Goal: Download file/media

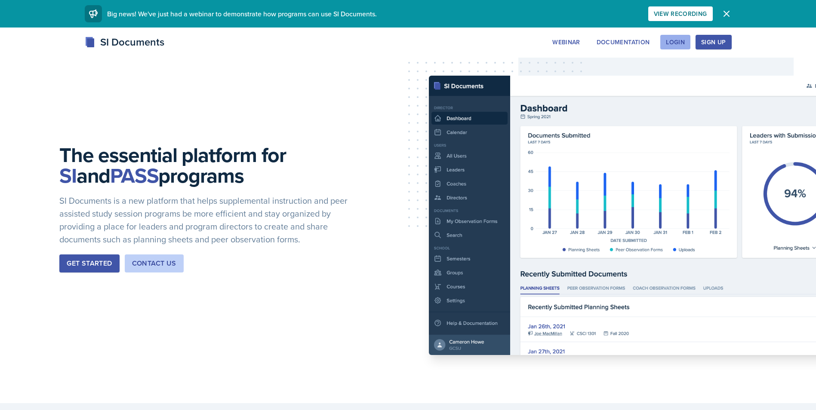
click at [682, 39] on div "Login" at bounding box center [675, 42] width 19 height 7
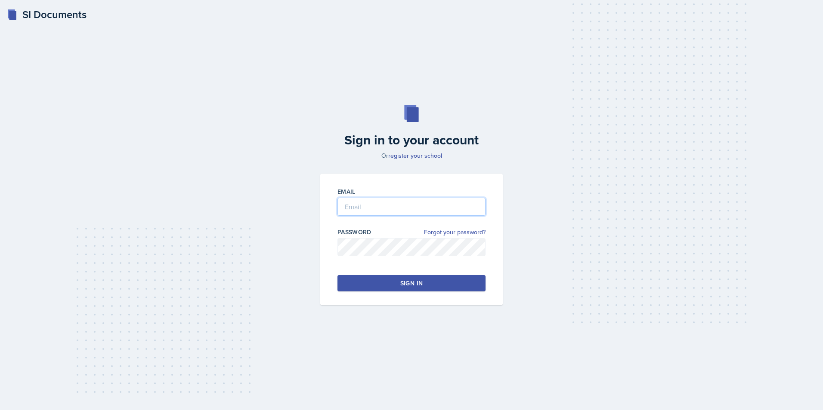
click at [432, 206] on input "email" at bounding box center [411, 207] width 148 height 18
type input "[EMAIL_ADDRESS][DOMAIN_NAME]"
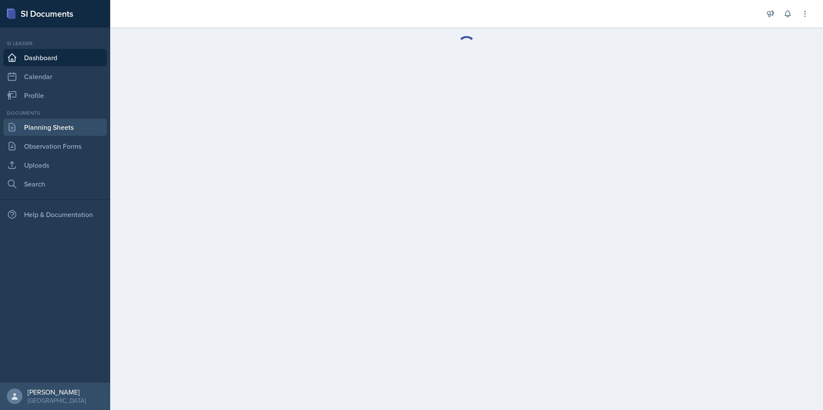
click at [62, 125] on link "Planning Sheets" at bounding box center [54, 127] width 103 height 17
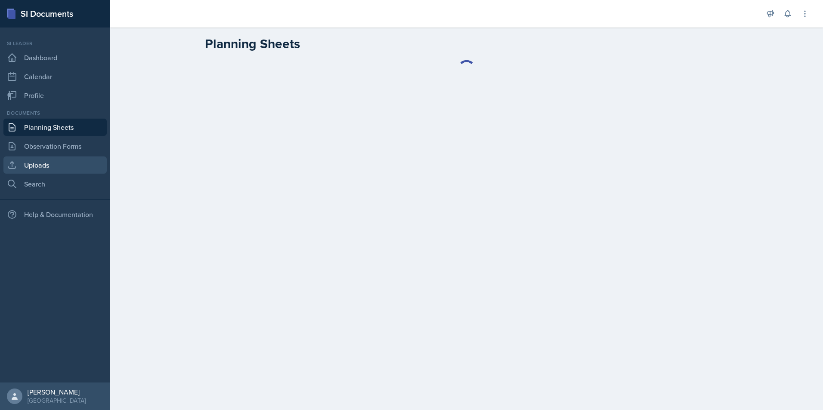
click at [46, 157] on link "Uploads" at bounding box center [54, 165] width 103 height 17
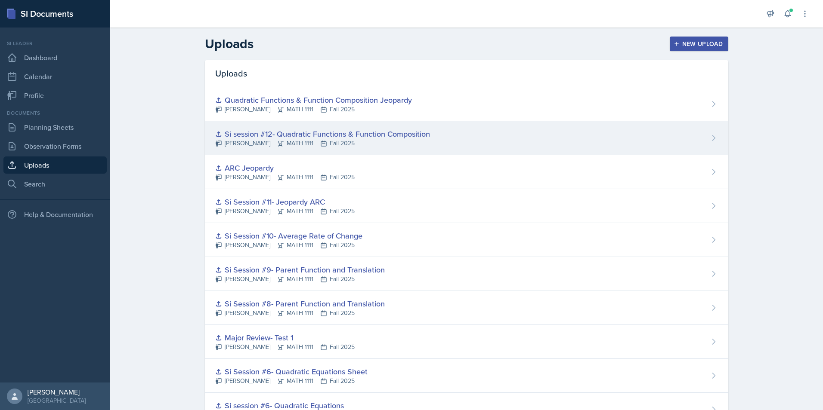
click at [715, 141] on div "Si session #12- Quadratic Functions & Function Composition [PERSON_NAME] MATH 1…" at bounding box center [466, 138] width 523 height 34
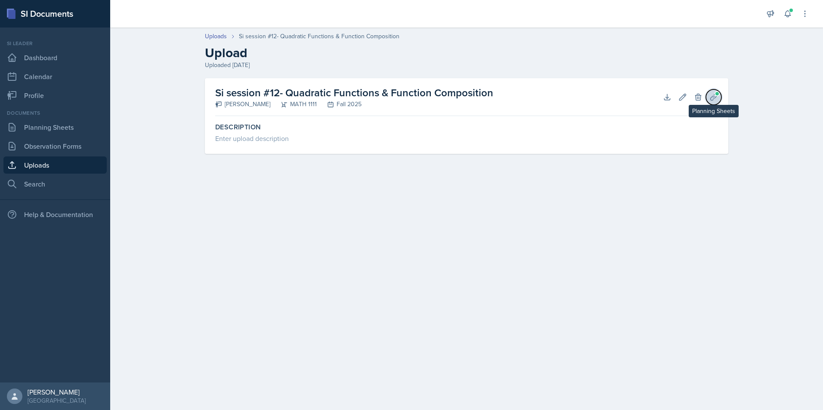
click at [712, 99] on icon at bounding box center [713, 97] width 9 height 9
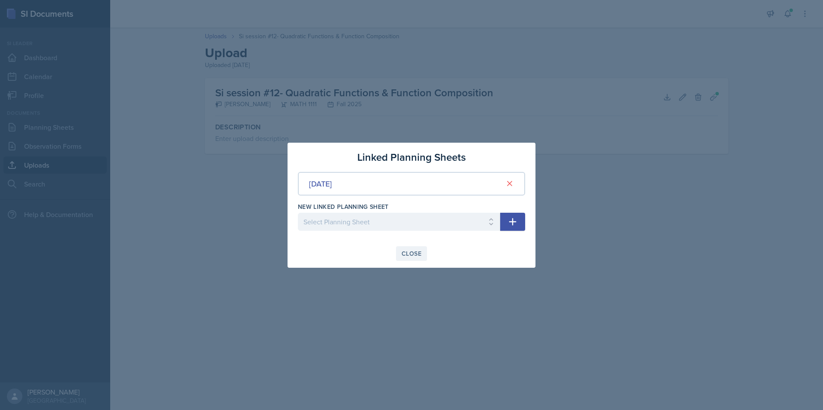
click at [408, 250] on div "Close" at bounding box center [411, 253] width 20 height 7
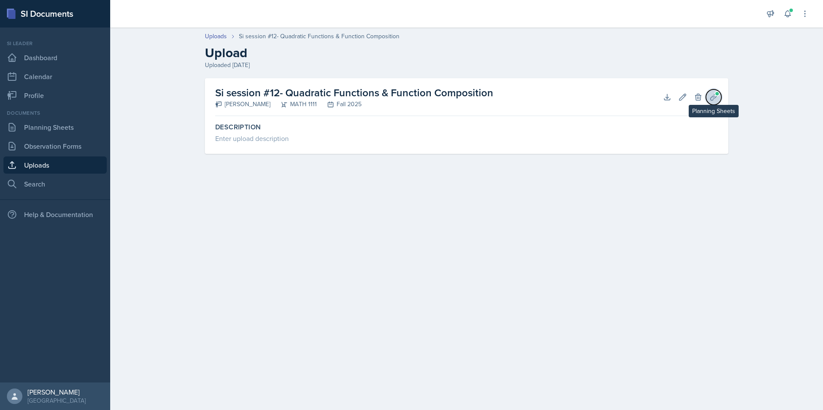
click at [716, 97] on icon at bounding box center [713, 97] width 6 height 6
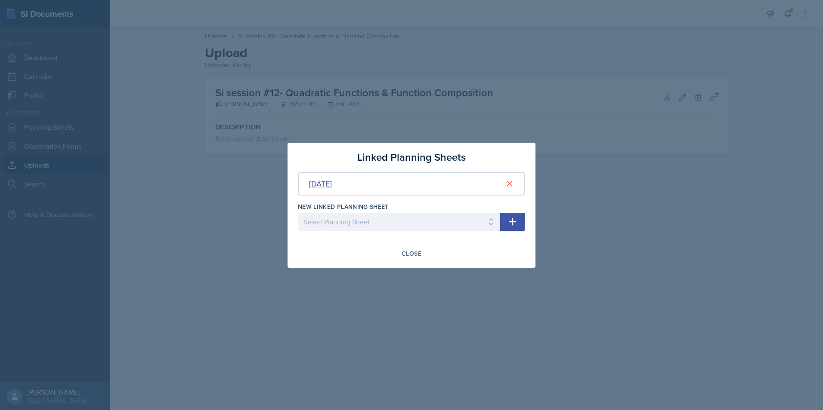
click at [331, 183] on div "[DATE]" at bounding box center [320, 184] width 23 height 12
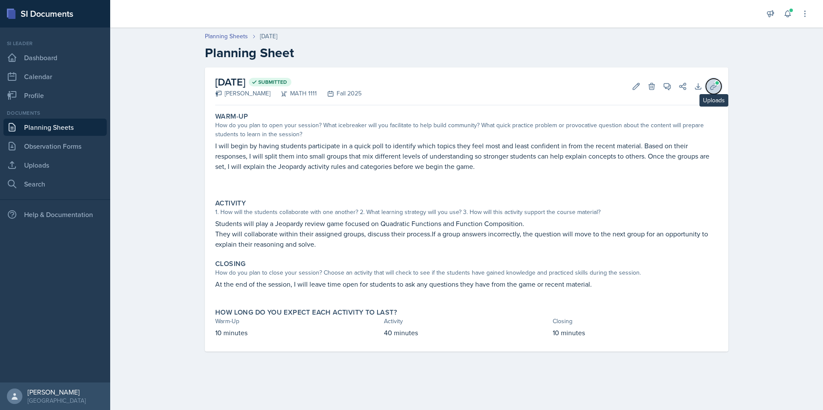
click at [714, 83] on icon at bounding box center [713, 86] width 6 height 6
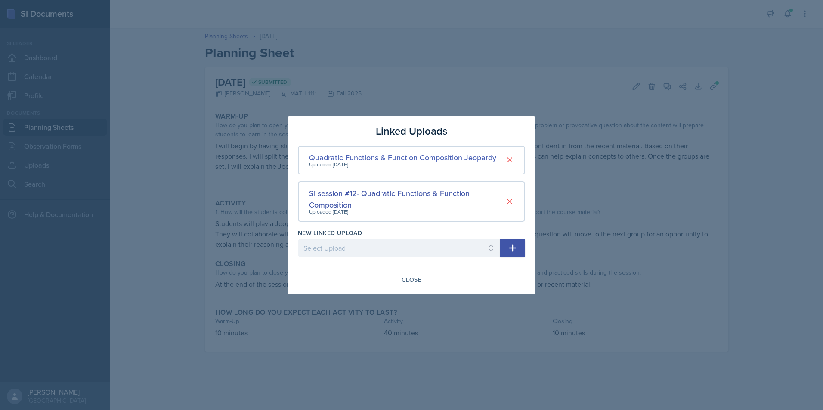
click at [351, 155] on div "Quadratic Functions & Function Composition Jeopardy" at bounding box center [402, 158] width 187 height 12
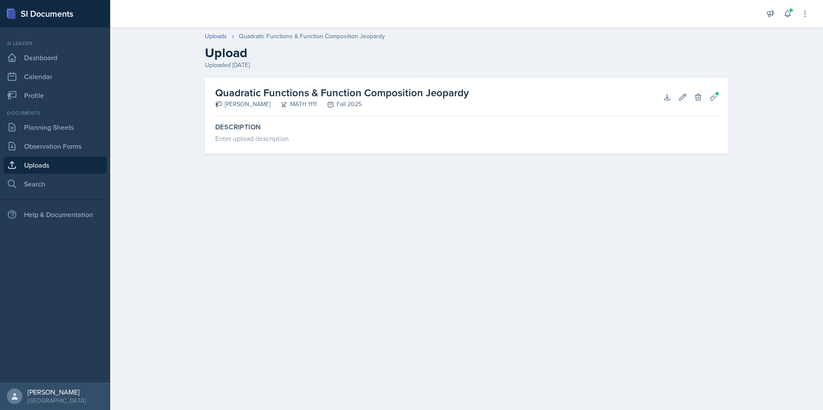
click at [332, 93] on h2 "Quadratic Functions & Function Composition Jeopardy" at bounding box center [341, 92] width 253 height 15
click at [664, 97] on icon at bounding box center [667, 97] width 9 height 9
click at [218, 35] on link "Uploads" at bounding box center [216, 36] width 22 height 9
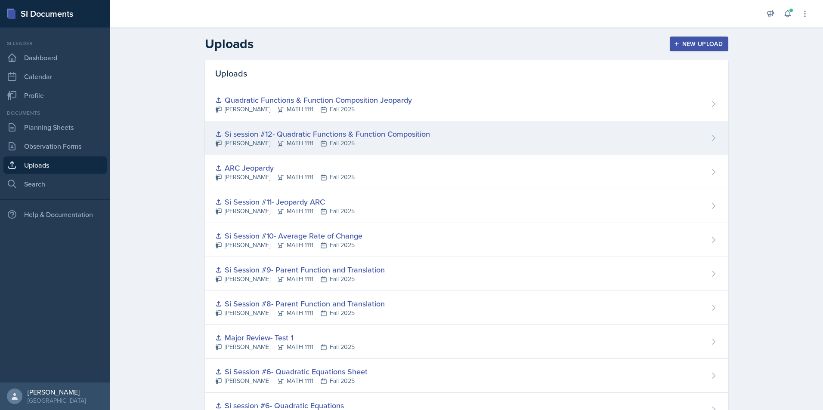
click at [262, 131] on div "Si session #12- Quadratic Functions & Function Composition" at bounding box center [322, 134] width 215 height 12
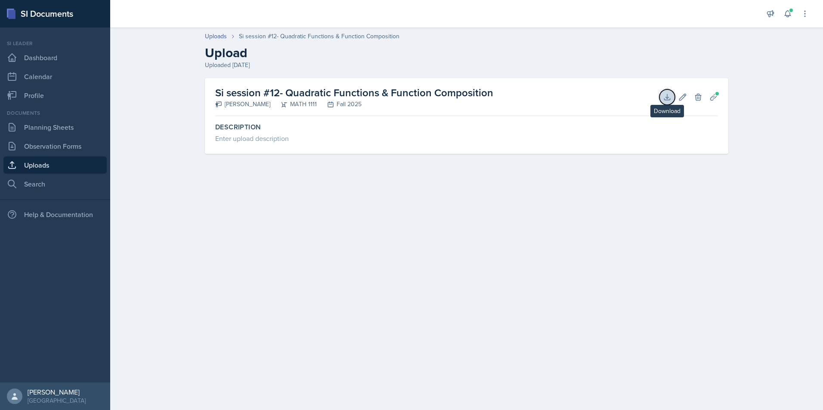
click at [662, 97] on button "Download" at bounding box center [666, 96] width 15 height 15
click at [61, 170] on link "Uploads" at bounding box center [54, 165] width 103 height 17
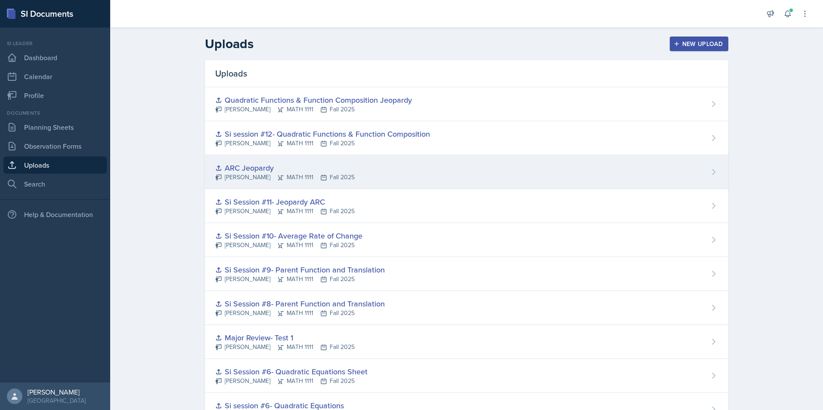
click at [228, 167] on div "ARC Jeopardy" at bounding box center [284, 168] width 139 height 12
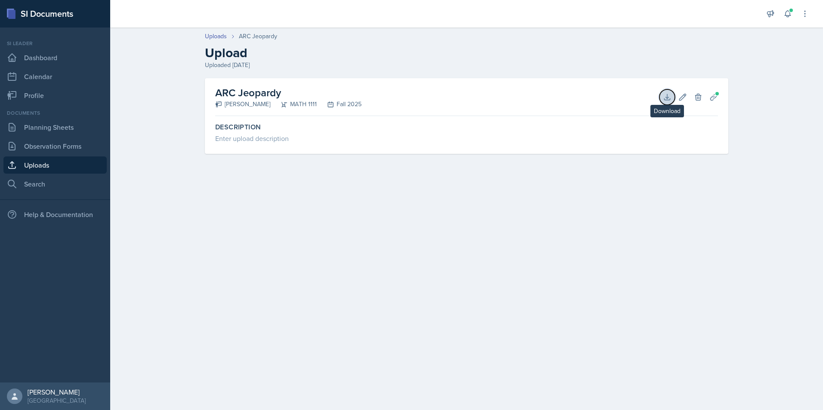
click at [664, 96] on icon at bounding box center [667, 97] width 9 height 9
